Goal: Task Accomplishment & Management: Use online tool/utility

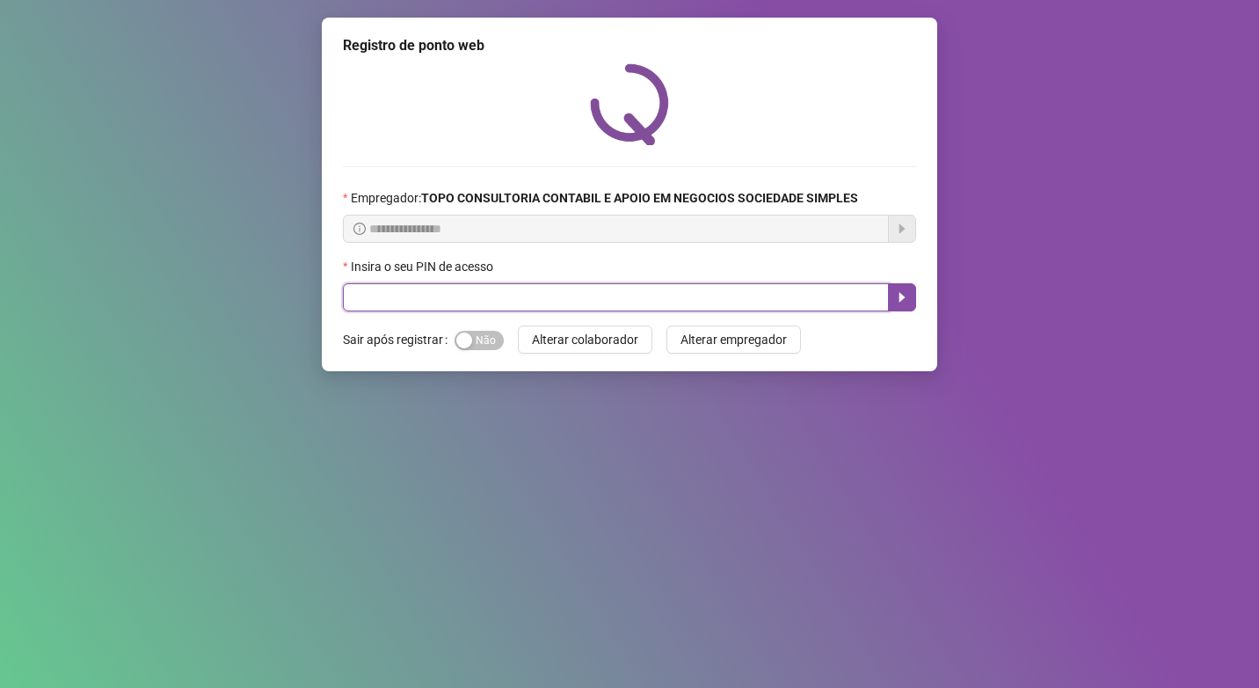
click at [427, 288] on input "text" at bounding box center [616, 297] width 546 height 28
type input "*****"
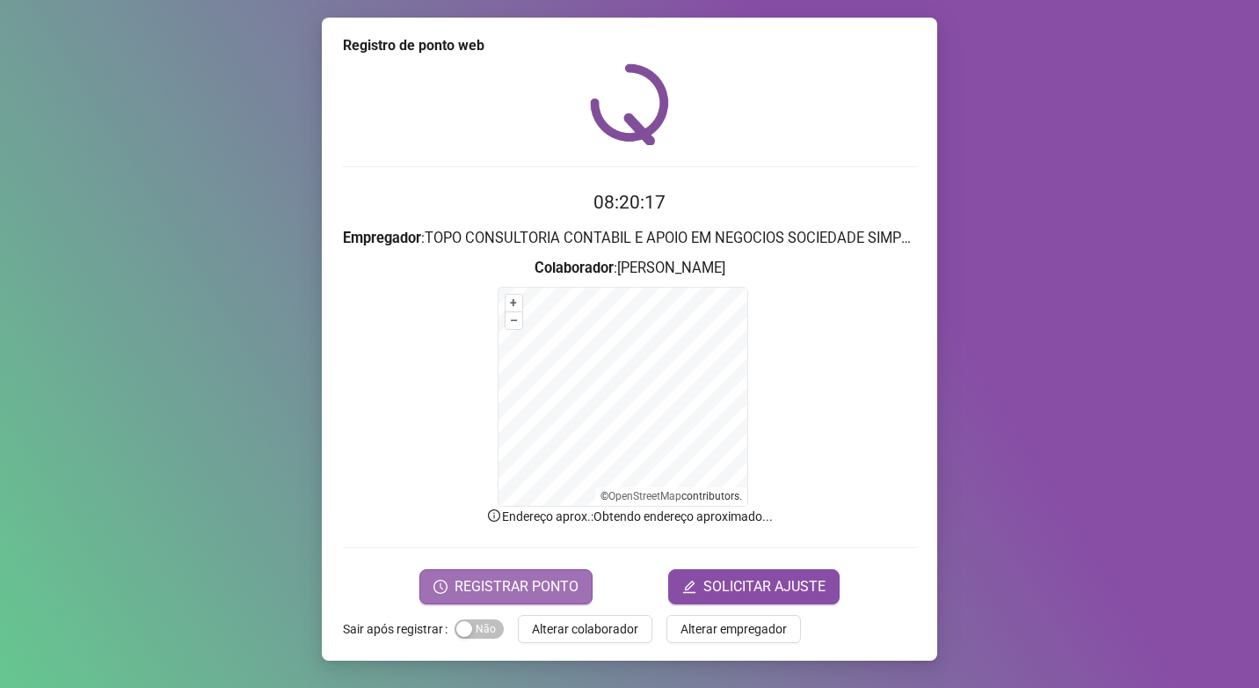
click at [471, 579] on span "REGISTRAR PONTO" at bounding box center [517, 586] width 124 height 21
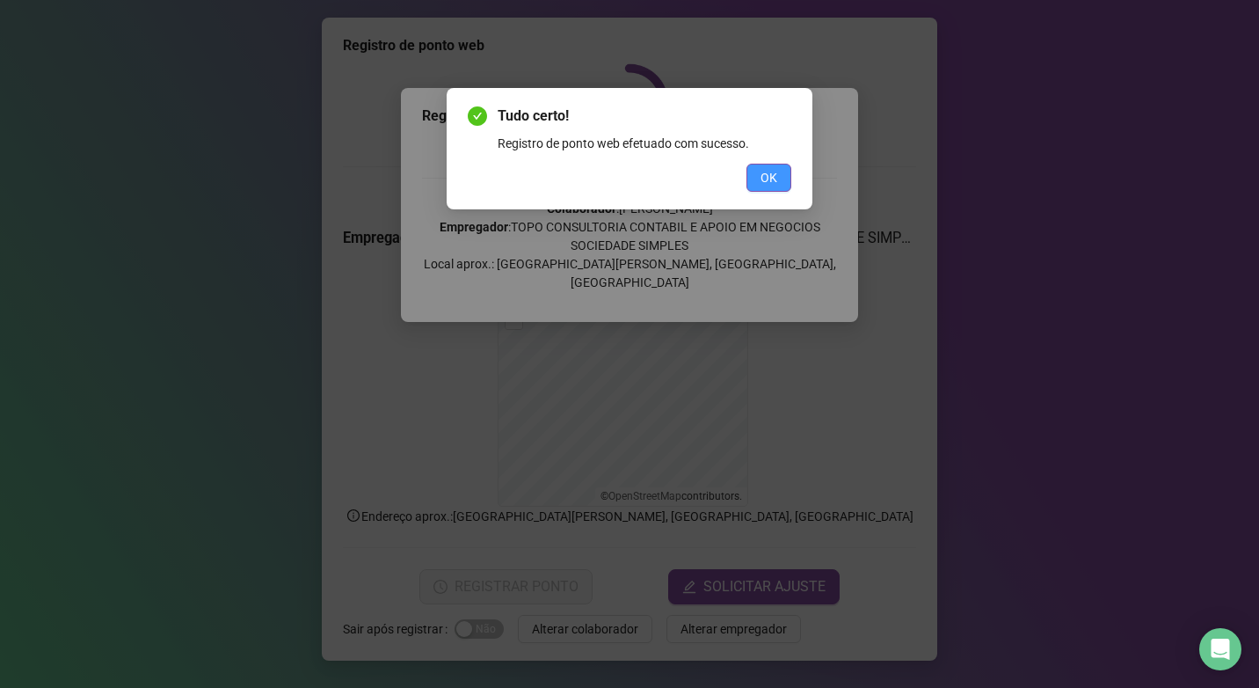
click at [777, 188] on button "OK" at bounding box center [769, 178] width 45 height 28
